Goal: Find specific page/section

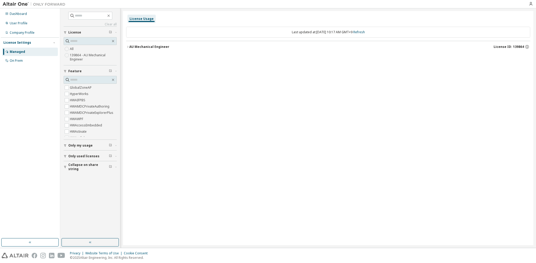
click at [131, 46] on div "AU Mechanical Engineer" at bounding box center [149, 47] width 40 height 4
